Goal: Navigation & Orientation: Find specific page/section

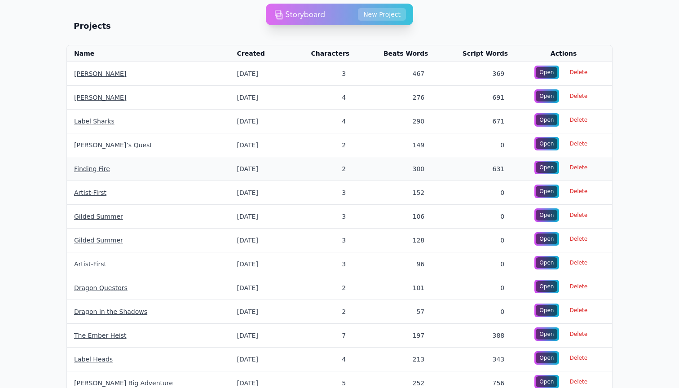
click at [94, 166] on link "Finding Fire" at bounding box center [92, 168] width 36 height 7
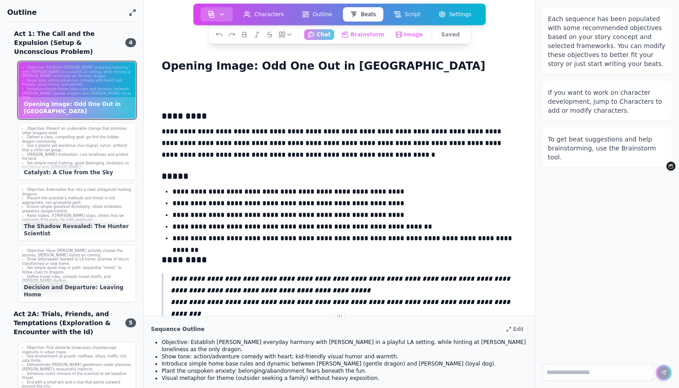
click at [214, 13] on img "button" at bounding box center [211, 14] width 7 height 7
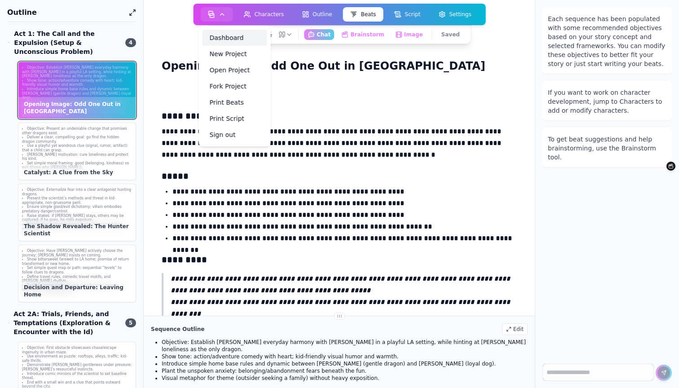
click at [216, 42] on link "Dashboard" at bounding box center [234, 38] width 65 height 16
